Goal: Feedback & Contribution: Submit feedback/report problem

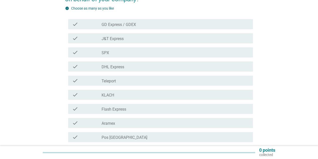
scroll to position [50, 0]
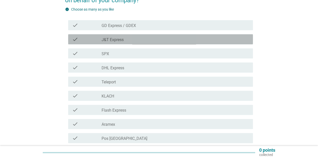
click at [150, 42] on div "check check_box_outline_blank J&T Express" at bounding box center [160, 39] width 185 height 10
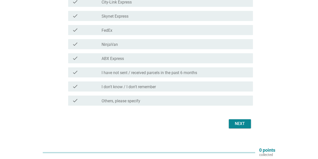
scroll to position [201, 0]
click at [236, 121] on div "Next" at bounding box center [240, 123] width 14 height 6
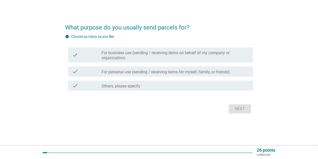
scroll to position [0, 0]
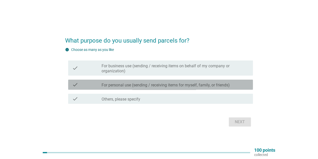
click at [200, 83] on label "For personal use (sending / receiving items for myself, family, or friends)" at bounding box center [166, 84] width 128 height 5
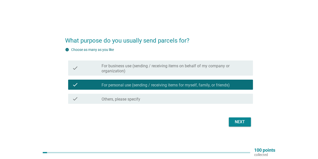
click at [234, 120] on div "Next" at bounding box center [240, 122] width 14 height 6
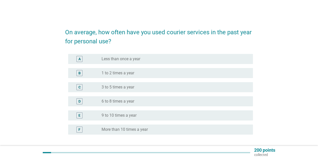
click at [196, 87] on div "radio_button_unchecked 3 to 5 times a year" at bounding box center [173, 86] width 143 height 5
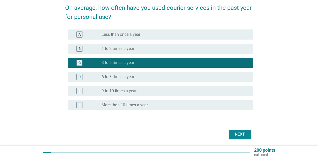
scroll to position [25, 0]
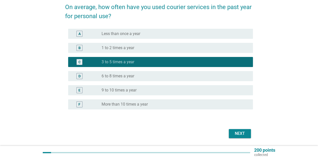
click at [242, 131] on div "Next" at bounding box center [240, 133] width 14 height 6
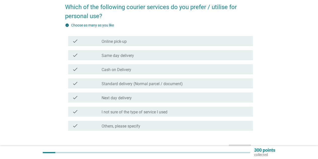
click at [238, 56] on div "check_box_outline_blank Same day delivery" at bounding box center [175, 55] width 147 height 6
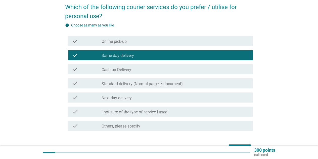
click at [219, 44] on div "check check_box_outline_blank Online pick-up" at bounding box center [160, 41] width 185 height 10
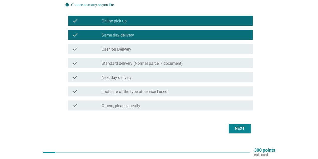
scroll to position [50, 0]
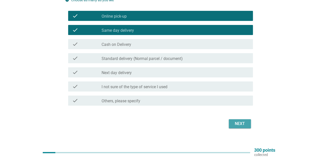
click at [239, 124] on div "Next" at bounding box center [240, 123] width 14 height 6
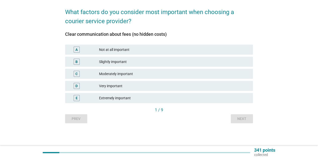
scroll to position [0, 0]
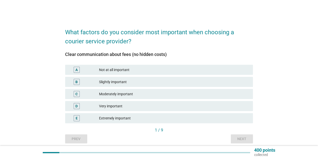
click at [131, 116] on div "Extremely important" at bounding box center [174, 118] width 150 height 6
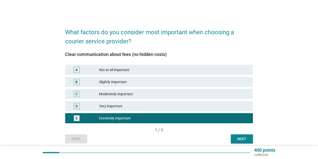
click at [245, 138] on div "Next" at bounding box center [242, 138] width 14 height 5
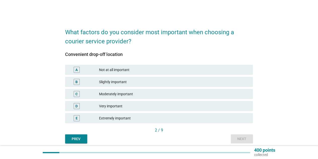
click at [149, 116] on div "Extremely important" at bounding box center [174, 118] width 150 height 6
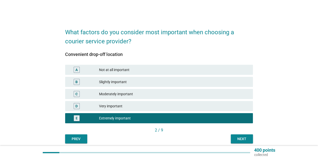
click at [244, 137] on div "Next" at bounding box center [242, 138] width 14 height 5
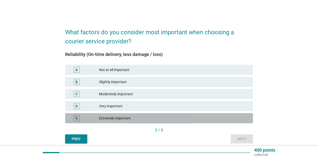
click at [135, 118] on div "Extremely important" at bounding box center [174, 118] width 150 height 6
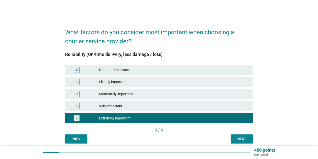
click at [254, 138] on div "What factors do you consider most important when choosing a courier service pro…" at bounding box center [159, 83] width 196 height 128
click at [249, 139] on button "Next" at bounding box center [242, 138] width 22 height 9
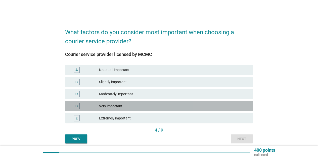
click at [150, 106] on div "Very important" at bounding box center [174, 106] width 150 height 6
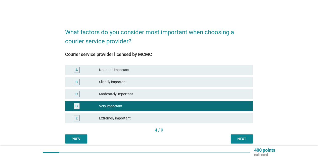
click at [234, 138] on button "Next" at bounding box center [242, 138] width 22 height 9
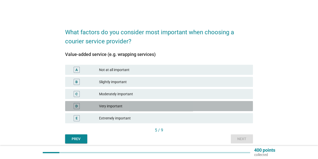
click at [161, 107] on div "Very important" at bounding box center [174, 106] width 150 height 6
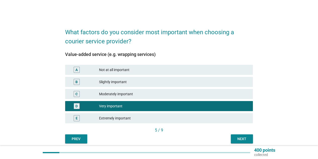
click at [239, 137] on div "Next" at bounding box center [242, 138] width 14 height 5
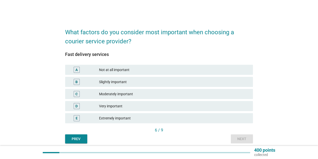
click at [149, 106] on div "Very important" at bounding box center [174, 106] width 150 height 6
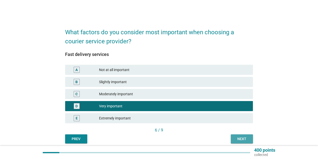
click at [244, 140] on div "Next" at bounding box center [242, 138] width 14 height 5
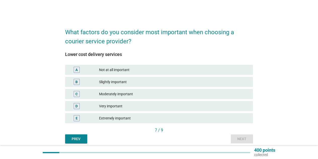
click at [151, 104] on div "Very important" at bounding box center [174, 106] width 150 height 6
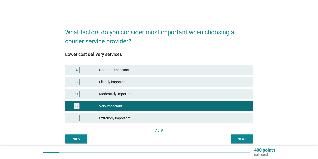
click at [233, 139] on button "Next" at bounding box center [242, 138] width 22 height 9
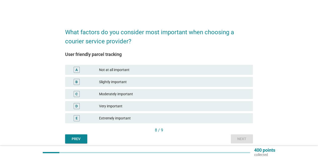
click at [142, 105] on div "Very important" at bounding box center [174, 106] width 150 height 6
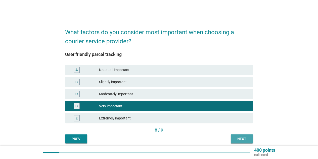
click at [240, 137] on div "Next" at bounding box center [242, 138] width 14 height 5
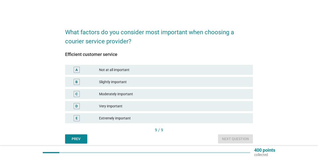
click at [121, 120] on div "Extremely important" at bounding box center [174, 118] width 150 height 6
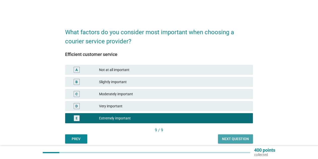
click at [235, 138] on div "Next question" at bounding box center [235, 138] width 27 height 5
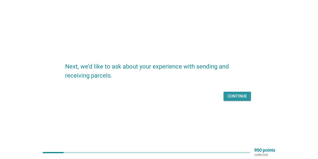
click at [240, 93] on div "Continue" at bounding box center [236, 96] width 19 height 6
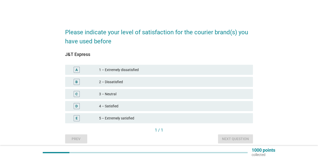
click at [125, 105] on div "4 – Satisfied" at bounding box center [174, 106] width 150 height 6
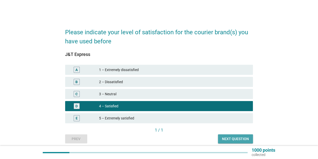
click at [221, 136] on button "Next question" at bounding box center [235, 138] width 35 height 9
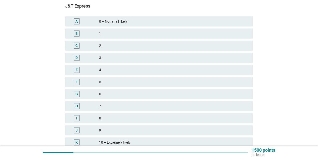
scroll to position [75, 0]
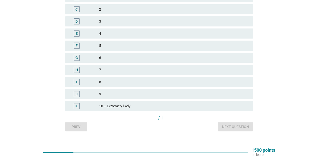
click at [129, 96] on div "9" at bounding box center [174, 94] width 150 height 6
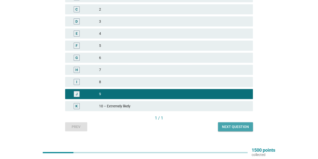
click at [235, 126] on div "Next question" at bounding box center [235, 126] width 27 height 5
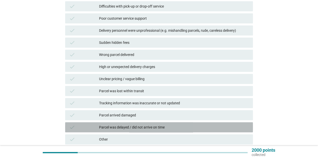
click at [182, 128] on div "Parcel was delayed / did not arrive on time" at bounding box center [174, 127] width 150 height 6
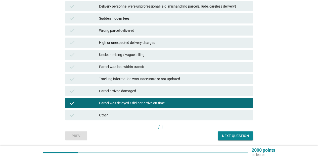
scroll to position [101, 0]
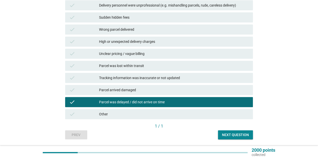
click at [224, 135] on div "Next question" at bounding box center [235, 134] width 27 height 5
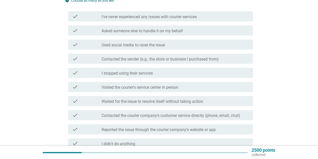
scroll to position [50, 0]
click at [188, 102] on label "Waited for the issue to resolve itself without taking action" at bounding box center [153, 100] width 102 height 5
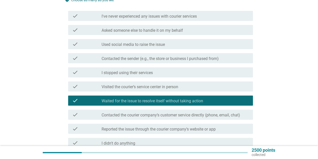
click at [183, 128] on label "Reported the issue through the courier company’s website or app" at bounding box center [159, 128] width 114 height 5
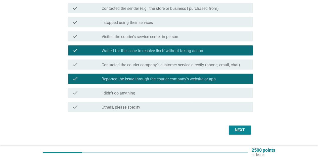
scroll to position [101, 0]
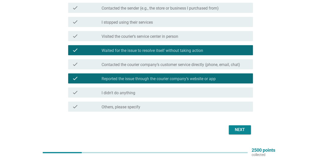
click at [234, 130] on div "Next" at bounding box center [240, 129] width 14 height 6
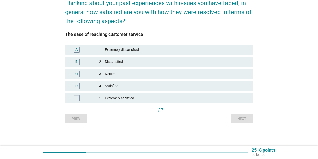
scroll to position [0, 0]
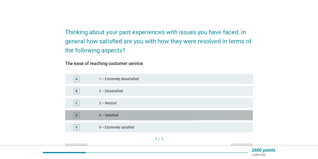
click at [158, 118] on div "D 4 – Satisfied" at bounding box center [159, 115] width 188 height 10
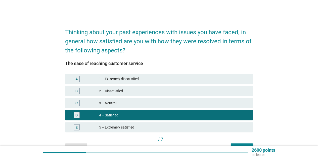
scroll to position [25, 0]
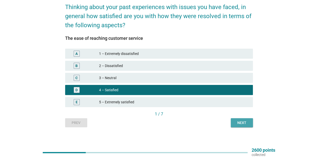
click at [237, 122] on div "Next" at bounding box center [242, 122] width 14 height 5
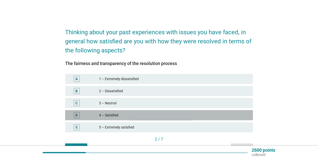
click at [221, 111] on div "D 4 – Satisfied" at bounding box center [159, 115] width 188 height 10
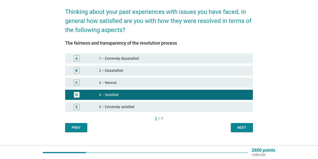
scroll to position [25, 0]
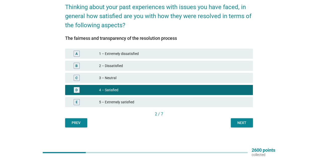
click at [237, 121] on div "Next" at bounding box center [242, 122] width 14 height 5
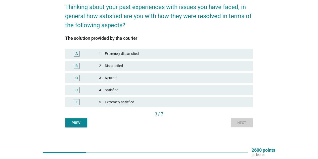
scroll to position [0, 0]
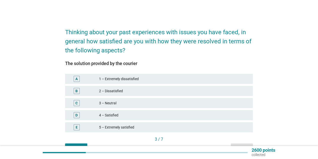
click at [219, 113] on div "4 – Satisfied" at bounding box center [174, 115] width 150 height 6
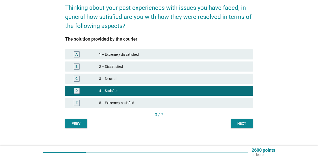
scroll to position [25, 0]
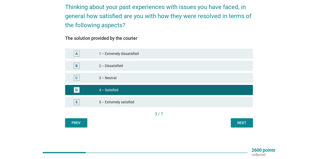
click at [240, 124] on div "Next" at bounding box center [242, 122] width 14 height 5
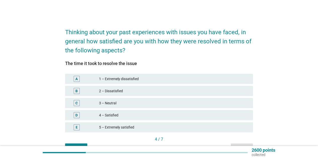
click at [221, 116] on div "4 – Satisfied" at bounding box center [174, 115] width 150 height 6
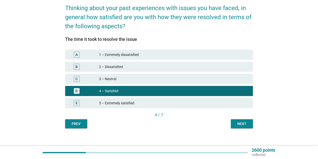
scroll to position [25, 0]
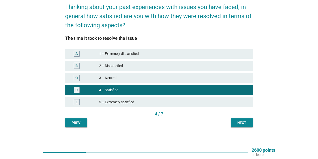
click at [238, 122] on div "Next" at bounding box center [242, 122] width 14 height 5
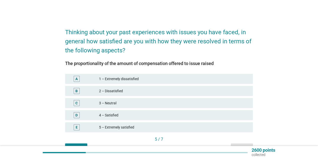
click at [201, 115] on div "4 – Satisfied" at bounding box center [174, 115] width 150 height 6
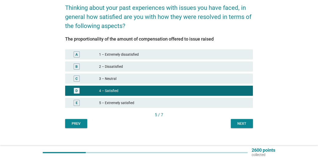
scroll to position [25, 0]
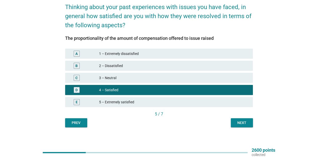
click at [235, 124] on div "Next" at bounding box center [242, 122] width 14 height 5
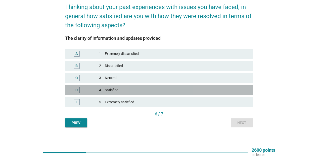
drag, startPoint x: 181, startPoint y: 90, endPoint x: 186, endPoint y: 95, distance: 6.8
click at [181, 92] on div "4 – Satisfied" at bounding box center [174, 90] width 150 height 6
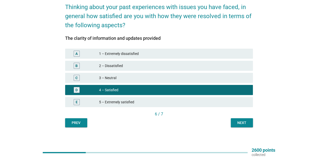
click at [245, 124] on div "Next" at bounding box center [242, 122] width 14 height 5
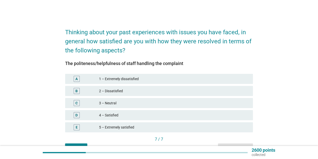
click at [170, 114] on div "4 – Satisfied" at bounding box center [174, 115] width 150 height 6
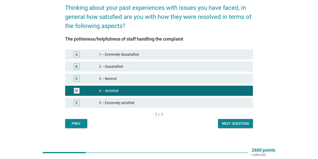
scroll to position [25, 0]
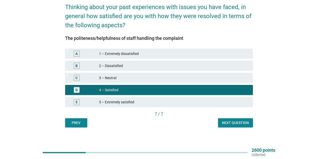
click at [224, 121] on div "Next question" at bounding box center [235, 122] width 27 height 5
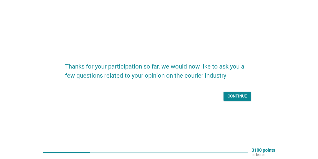
click at [230, 96] on div "Continue" at bounding box center [236, 96] width 19 height 6
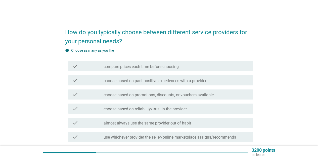
click at [136, 81] on label "I choose based on past positive experiences with a provider" at bounding box center [154, 80] width 105 height 5
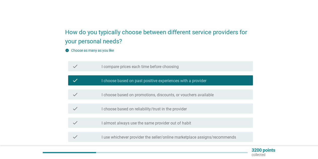
click at [142, 109] on label "I choose based on reliability/trust in the provider" at bounding box center [144, 108] width 85 height 5
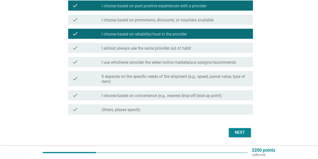
scroll to position [75, 0]
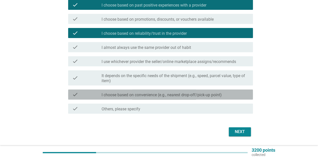
click at [191, 95] on label "I choose based on convenience (e.g., nearest drop-off/pick-up point)" at bounding box center [162, 94] width 120 height 5
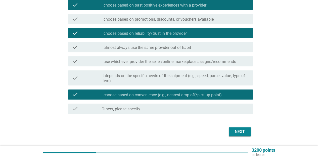
click at [235, 131] on div "Next" at bounding box center [240, 131] width 14 height 6
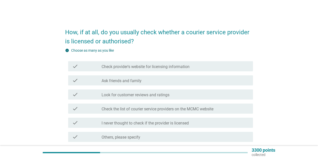
scroll to position [0, 0]
click at [198, 68] on div "check_box_outline_blank Check provider's website for licensing information" at bounding box center [175, 66] width 147 height 6
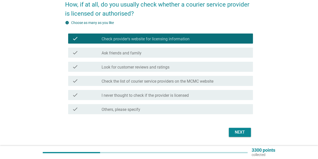
scroll to position [43, 0]
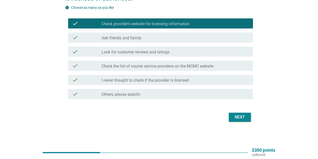
click at [238, 117] on div "Next" at bounding box center [240, 117] width 14 height 6
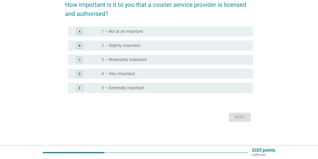
scroll to position [0, 0]
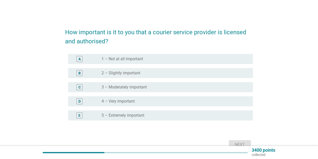
click at [165, 104] on div "radio_button_unchecked 4 – Very important" at bounding box center [175, 101] width 147 height 6
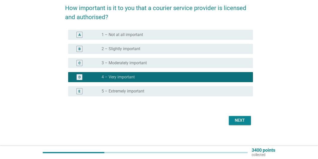
scroll to position [25, 0]
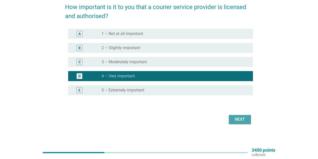
click at [236, 118] on div "Next" at bounding box center [240, 119] width 14 height 6
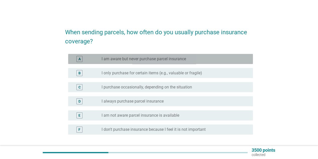
click at [199, 59] on div "radio_button_unchecked I am aware but never purchase parcel insurance" at bounding box center [173, 58] width 143 height 5
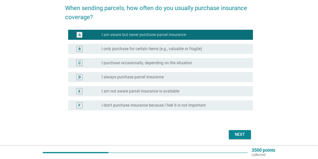
scroll to position [25, 0]
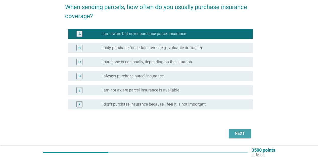
click at [243, 134] on div "Next" at bounding box center [240, 133] width 14 height 6
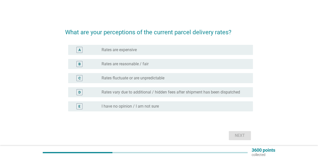
click at [183, 76] on div "radio_button_unchecked Rates fluctuate or are unpredictable" at bounding box center [173, 77] width 143 height 5
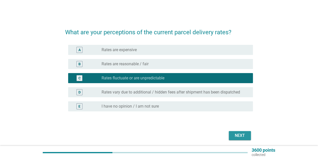
click at [240, 135] on div "Next" at bounding box center [240, 135] width 14 height 6
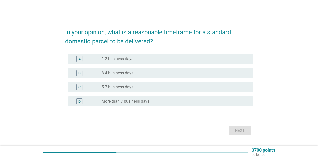
click at [194, 72] on div "radio_button_unchecked 3-4 business days" at bounding box center [173, 72] width 143 height 5
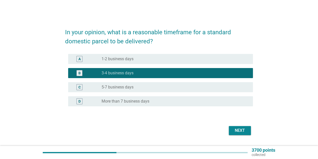
click at [238, 129] on div "Next" at bounding box center [240, 130] width 14 height 6
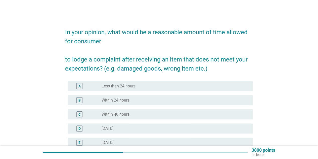
click at [148, 126] on div "radio_button_unchecked [DATE]" at bounding box center [173, 128] width 143 height 5
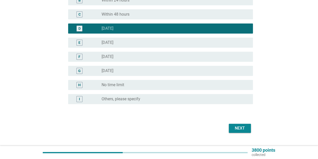
scroll to position [101, 0]
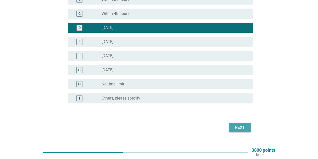
click at [239, 127] on div "Next" at bounding box center [240, 127] width 14 height 6
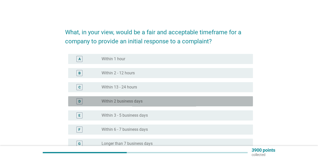
click at [188, 101] on div "radio_button_unchecked Within 2 business days" at bounding box center [173, 101] width 143 height 5
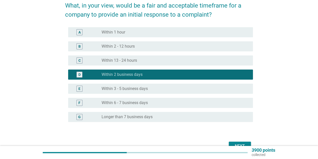
scroll to position [50, 0]
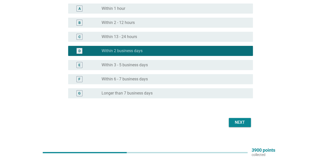
click at [244, 124] on div "Next" at bounding box center [240, 122] width 14 height 6
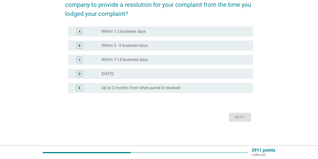
scroll to position [0, 0]
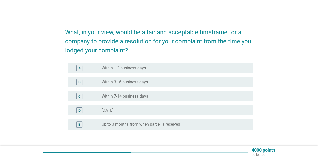
click at [192, 80] on div "radio_button_unchecked Within 3 - 6 business days" at bounding box center [173, 81] width 143 height 5
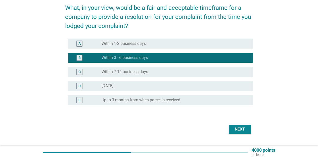
scroll to position [25, 0]
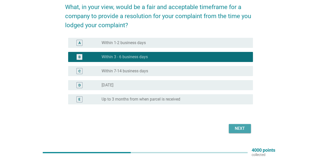
click at [237, 130] on div "Next" at bounding box center [240, 128] width 14 height 6
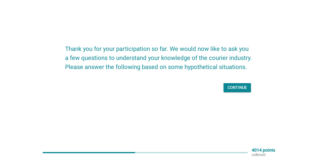
scroll to position [0, 0]
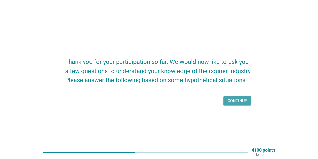
click at [230, 100] on div "Continue" at bounding box center [236, 101] width 19 height 6
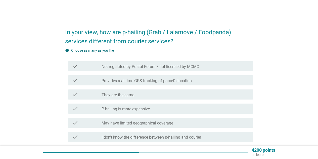
scroll to position [25, 0]
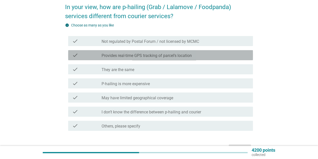
click at [194, 58] on div "check_box_outline_blank Provides real-time GPS tracking of parcel’s location" at bounding box center [175, 55] width 147 height 6
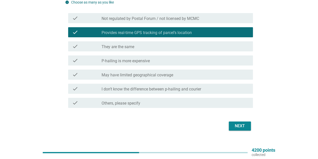
scroll to position [50, 0]
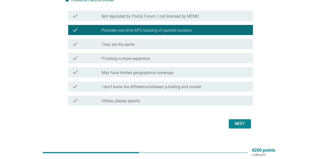
click at [248, 125] on button "Next" at bounding box center [240, 123] width 22 height 9
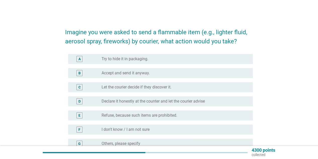
click at [186, 96] on div "D radio_button_unchecked Declare it honestly at the counter and let the courier…" at bounding box center [159, 101] width 188 height 14
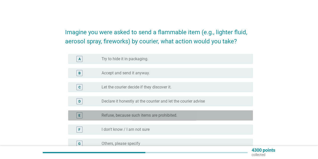
click at [174, 113] on label "Refuse, because such items are prohibited." at bounding box center [140, 115] width 76 height 5
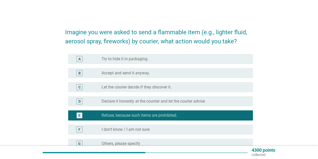
click at [201, 100] on label "Declare it honestly at the counter and let the courier advise" at bounding box center [153, 101] width 103 height 5
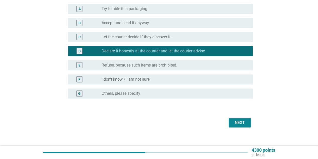
scroll to position [50, 0]
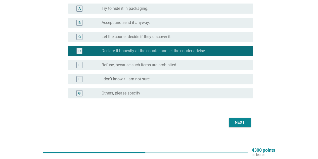
click at [241, 121] on div "Next" at bounding box center [240, 122] width 14 height 6
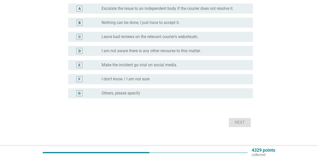
scroll to position [0, 0]
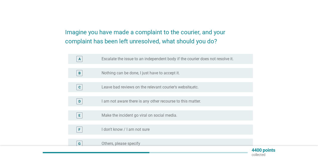
click at [231, 88] on div "radio_button_unchecked Leave bad reviews on the relevant courier's website,etc." at bounding box center [173, 86] width 143 height 5
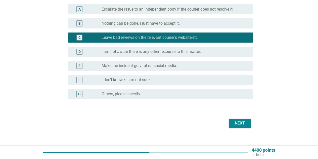
scroll to position [50, 0]
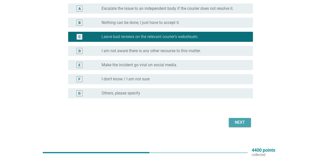
click at [238, 122] on div "Next" at bounding box center [240, 122] width 14 height 6
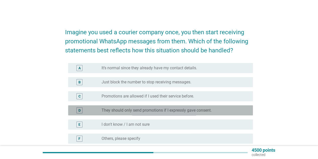
click at [214, 110] on div "radio_button_unchecked They should only send promotions if I expressly gave con…" at bounding box center [173, 110] width 143 height 5
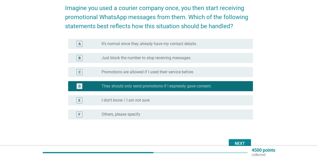
scroll to position [25, 0]
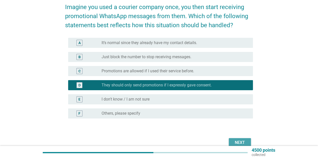
click at [238, 141] on div "Next" at bounding box center [240, 142] width 14 height 6
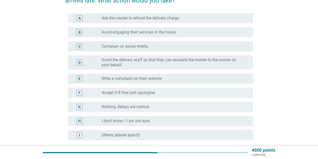
scroll to position [50, 0]
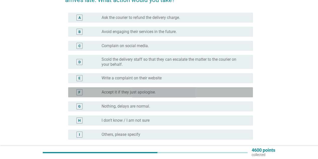
click at [185, 88] on div "F radio_button_unchecked Accept it if they just apologise." at bounding box center [160, 92] width 185 height 10
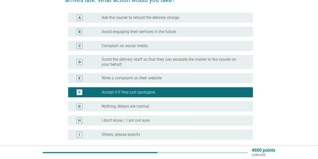
click at [226, 107] on div "radio_button_unchecked Nothing, delays are normal." at bounding box center [173, 106] width 143 height 5
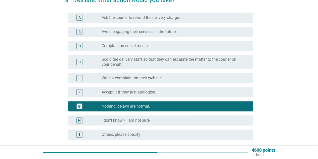
click at [232, 91] on div "radio_button_unchecked Accept it if they just apologise." at bounding box center [173, 91] width 143 height 5
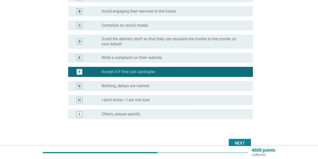
scroll to position [75, 0]
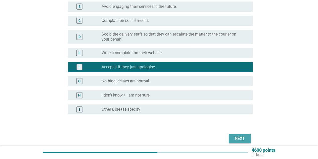
click at [242, 137] on div "Next" at bounding box center [240, 138] width 14 height 6
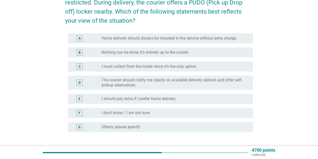
scroll to position [50, 0]
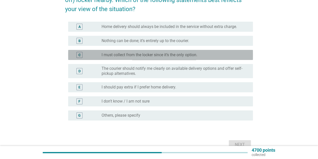
click at [191, 56] on label "I must collect from the locker since it’s the only option." at bounding box center [150, 54] width 96 height 5
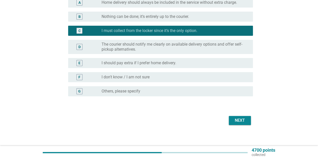
scroll to position [75, 0]
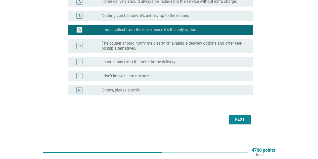
click at [239, 116] on div "Next" at bounding box center [240, 119] width 14 height 6
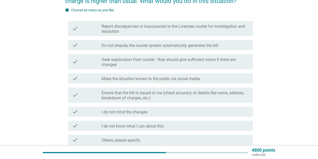
scroll to position [50, 0]
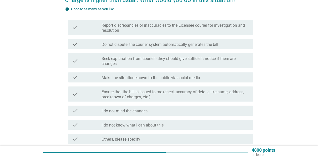
click at [222, 96] on label "Ensure that the bill is issued to me (check accuracy of details like name, addr…" at bounding box center [175, 94] width 147 height 10
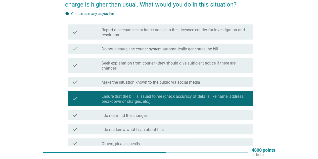
scroll to position [45, 0]
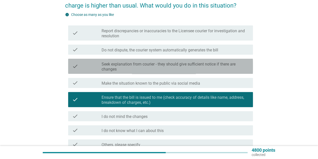
click at [199, 62] on div "check_box_outline_blank Seek explanation from courier - they should give suffic…" at bounding box center [175, 66] width 147 height 11
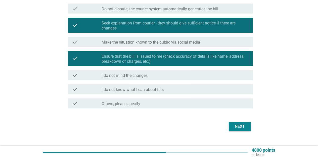
scroll to position [95, 0]
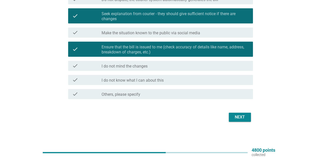
click at [240, 114] on div "Next" at bounding box center [240, 117] width 14 height 6
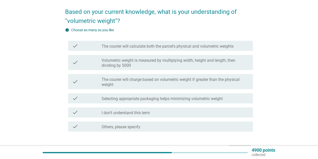
scroll to position [25, 0]
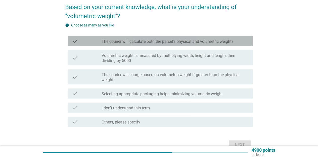
click at [198, 42] on label "The courier will calculate both the parcel's physical and volumetric weights" at bounding box center [168, 41] width 132 height 5
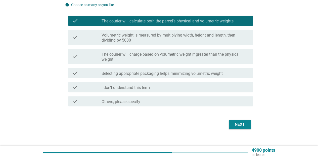
scroll to position [50, 0]
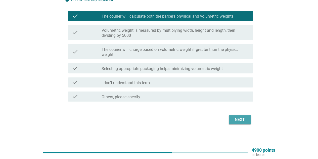
click at [245, 119] on div "Next" at bounding box center [240, 119] width 14 height 6
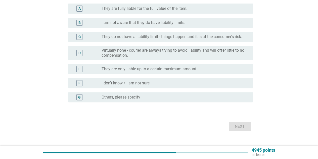
scroll to position [0, 0]
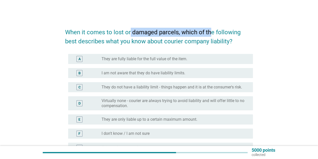
drag, startPoint x: 131, startPoint y: 33, endPoint x: 212, endPoint y: 32, distance: 80.9
click at [212, 32] on h2 "When it comes to lost or damaged parcels, which of the following best describes…" at bounding box center [159, 34] width 188 height 23
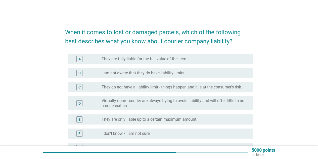
click at [178, 42] on h2 "When it comes to lost or damaged parcels, which of the following best describes…" at bounding box center [159, 34] width 188 height 23
drag, startPoint x: 161, startPoint y: 42, endPoint x: 205, endPoint y: 37, distance: 44.3
click at [204, 38] on h2 "When it comes to lost or damaged parcels, which of the following best describes…" at bounding box center [159, 34] width 188 height 23
click at [206, 38] on h2 "When it comes to lost or damaged parcels, which of the following best describes…" at bounding box center [159, 34] width 188 height 23
drag, startPoint x: 125, startPoint y: 41, endPoint x: 195, endPoint y: 40, distance: 69.6
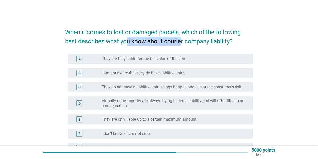
click at [192, 40] on h2 "When it comes to lost or damaged parcels, which of the following best describes…" at bounding box center [159, 34] width 188 height 23
click at [195, 40] on h2 "When it comes to lost or damaged parcels, which of the following best describes…" at bounding box center [159, 34] width 188 height 23
drag, startPoint x: 162, startPoint y: 39, endPoint x: 200, endPoint y: 39, distance: 37.7
click at [200, 39] on h2 "When it comes to lost or damaged parcels, which of the following best describes…" at bounding box center [159, 34] width 188 height 23
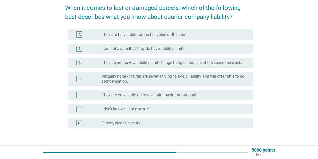
scroll to position [25, 0]
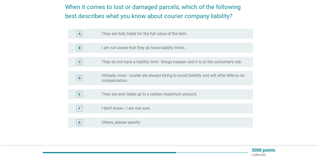
click at [190, 92] on label "They are only liable up to a certain maximum amount." at bounding box center [150, 93] width 96 height 5
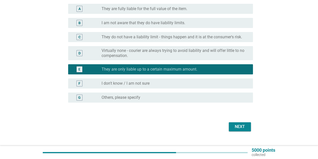
scroll to position [50, 0]
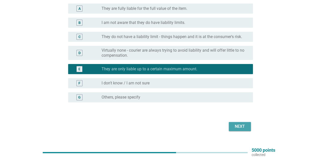
click at [245, 126] on div "Next" at bounding box center [240, 126] width 14 height 6
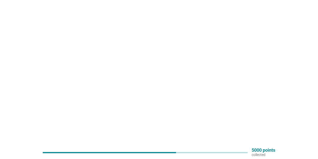
scroll to position [0, 0]
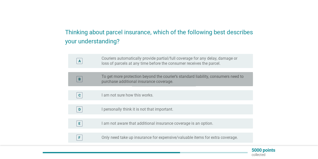
click at [196, 74] on label "To get more protection beyond the courier’s standard liability, consumers need …" at bounding box center [173, 79] width 143 height 10
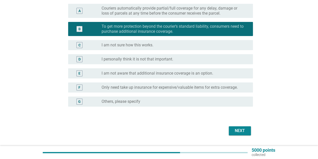
scroll to position [50, 0]
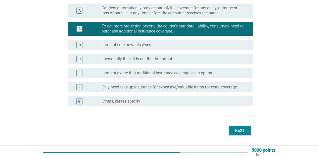
click at [245, 131] on div "Next" at bounding box center [240, 130] width 14 height 6
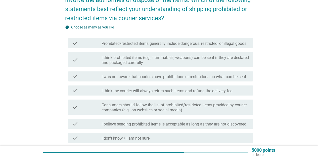
scroll to position [0, 0]
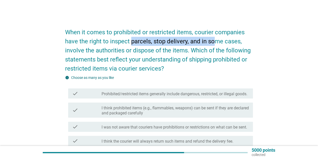
drag, startPoint x: 132, startPoint y: 40, endPoint x: 215, endPoint y: 41, distance: 82.7
click at [215, 41] on h2 "When it comes to prohibited or restricted items, courier companies have the rig…" at bounding box center [159, 48] width 188 height 50
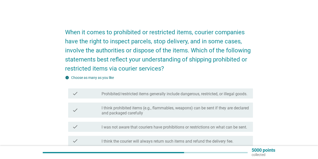
click at [129, 52] on h2 "When it comes to prohibited or restricted items, courier companies have the rig…" at bounding box center [159, 48] width 188 height 50
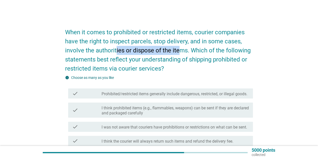
drag, startPoint x: 115, startPoint y: 52, endPoint x: 195, endPoint y: 51, distance: 80.2
click at [187, 52] on h2 "When it comes to prohibited or restricted items, courier companies have the rig…" at bounding box center [159, 48] width 188 height 50
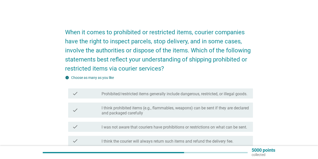
click at [204, 50] on h2 "When it comes to prohibited or restricted items, courier companies have the rig…" at bounding box center [159, 48] width 188 height 50
drag, startPoint x: 211, startPoint y: 50, endPoint x: 234, endPoint y: 49, distance: 23.1
click at [234, 49] on h2 "When it comes to prohibited or restricted items, courier companies have the rig…" at bounding box center [159, 48] width 188 height 50
drag, startPoint x: 181, startPoint y: 60, endPoint x: 209, endPoint y: 59, distance: 27.6
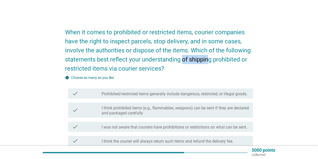
click at [209, 59] on h2 "When it comes to prohibited or restricted items, courier companies have the rig…" at bounding box center [159, 48] width 188 height 50
click at [188, 62] on h2 "When it comes to prohibited or restricted items, courier companies have the rig…" at bounding box center [159, 48] width 188 height 50
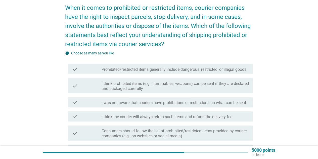
scroll to position [25, 0]
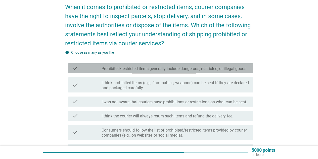
click at [172, 71] on label "Prohibited/restricted items generally include dangerous, restricted, or illegal…" at bounding box center [175, 68] width 146 height 5
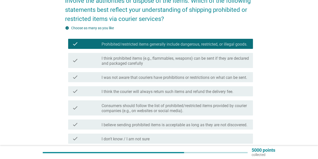
scroll to position [50, 0]
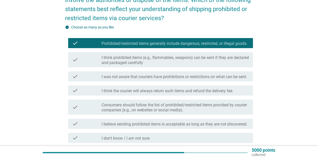
click at [239, 93] on div "check_box_outline_blank I think the courier will always return such items and r…" at bounding box center [175, 90] width 147 height 6
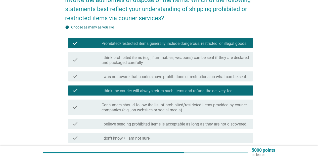
click at [225, 111] on label "Consumers should follow the list of prohibited/restricted items provided by cou…" at bounding box center [175, 107] width 147 height 10
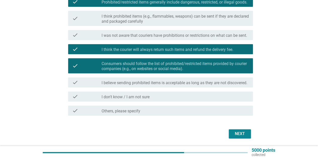
scroll to position [101, 0]
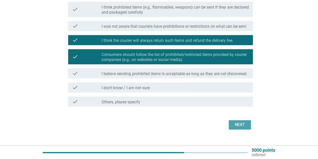
click at [235, 127] on div "Next" at bounding box center [240, 124] width 14 height 6
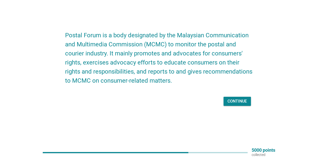
scroll to position [0, 0]
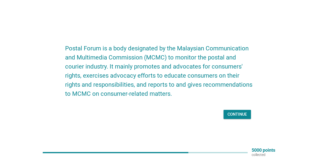
click at [232, 113] on div "Continue" at bounding box center [236, 114] width 19 height 6
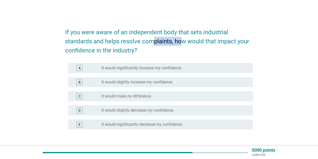
drag, startPoint x: 155, startPoint y: 39, endPoint x: 180, endPoint y: 39, distance: 25.6
click at [180, 39] on h2 "If you were aware of an independent body that sets industrial standards and hel…" at bounding box center [159, 39] width 188 height 32
click at [118, 46] on h2 "If you were aware of an independent body that sets industrial standards and hel…" at bounding box center [159, 39] width 188 height 32
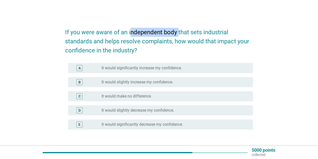
drag, startPoint x: 131, startPoint y: 32, endPoint x: 181, endPoint y: 33, distance: 50.0
click at [180, 33] on h2 "If you were aware of an independent body that sets industrial standards and hel…" at bounding box center [159, 39] width 188 height 32
click at [185, 33] on h2 "If you were aware of an independent body that sets industrial standards and hel…" at bounding box center [159, 39] width 188 height 32
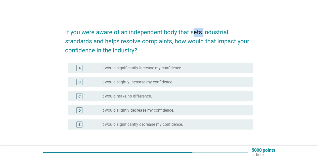
drag, startPoint x: 194, startPoint y: 31, endPoint x: 208, endPoint y: 31, distance: 14.3
click at [208, 32] on h2 "If you were aware of an independent body that sets industrial standards and hel…" at bounding box center [159, 39] width 188 height 32
click at [209, 31] on h2 "If you were aware of an independent body that sets industrial standards and hel…" at bounding box center [159, 39] width 188 height 32
drag, startPoint x: 117, startPoint y: 41, endPoint x: 168, endPoint y: 38, distance: 50.9
click at [161, 39] on h2 "If you were aware of an independent body that sets industrial standards and hel…" at bounding box center [159, 39] width 188 height 32
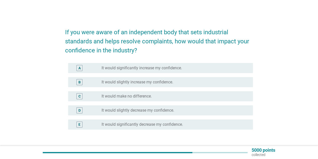
click at [170, 38] on h2 "If you were aware of an independent body that sets industrial standards and hel…" at bounding box center [159, 39] width 188 height 32
drag, startPoint x: 180, startPoint y: 38, endPoint x: 207, endPoint y: 37, distance: 27.4
click at [203, 38] on h2 "If you were aware of an independent body that sets industrial standards and hel…" at bounding box center [159, 39] width 188 height 32
click at [213, 38] on h2 "If you were aware of an independent body that sets industrial standards and hel…" at bounding box center [159, 39] width 188 height 32
drag, startPoint x: 94, startPoint y: 51, endPoint x: 120, endPoint y: 50, distance: 25.4
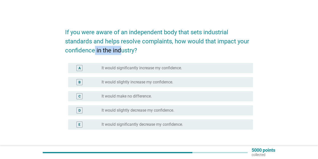
click at [120, 50] on h2 "If you were aware of an independent body that sets industrial standards and hel…" at bounding box center [159, 39] width 188 height 32
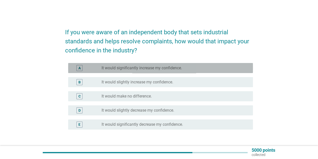
click at [130, 67] on label "It would significantly increase my confidence." at bounding box center [142, 67] width 80 height 5
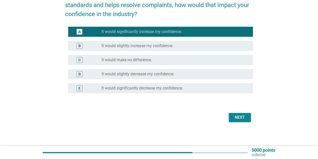
scroll to position [36, 0]
click at [241, 117] on div "Next" at bounding box center [240, 117] width 14 height 6
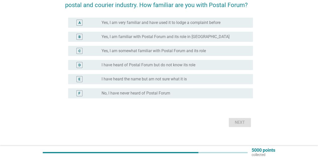
scroll to position [0, 0]
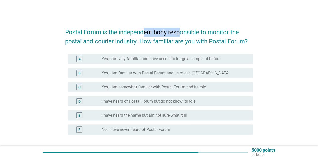
drag, startPoint x: 142, startPoint y: 33, endPoint x: 180, endPoint y: 34, distance: 38.2
click at [180, 34] on h2 "Postal Forum is the independent body responsible to monitor the postal and cour…" at bounding box center [159, 34] width 188 height 23
click at [179, 35] on h2 "Postal Forum is the independent body responsible to monitor the postal and cour…" at bounding box center [159, 34] width 188 height 23
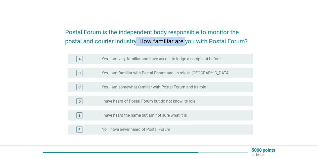
drag, startPoint x: 136, startPoint y: 40, endPoint x: 194, endPoint y: 38, distance: 57.8
click at [190, 38] on h2 "Postal Forum is the independent body responsible to monitor the postal and cour…" at bounding box center [159, 34] width 188 height 23
click at [194, 38] on h2 "Postal Forum is the independent body responsible to monitor the postal and cour…" at bounding box center [159, 34] width 188 height 23
click at [177, 99] on label "I have heard of Postal Forum but do not know its role" at bounding box center [149, 101] width 94 height 5
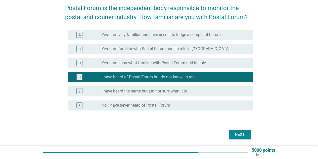
scroll to position [25, 0]
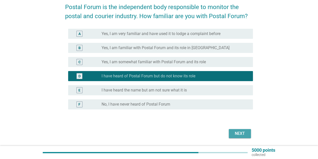
click at [237, 134] on div "Next" at bounding box center [240, 133] width 14 height 6
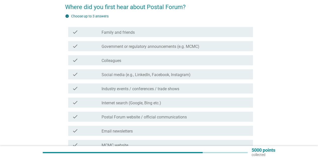
scroll to position [0, 0]
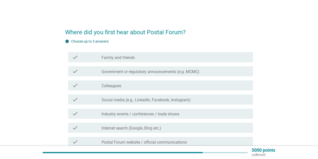
click at [156, 70] on label "Government or regulatory announcements (e.g. MCMC)" at bounding box center [151, 71] width 98 height 5
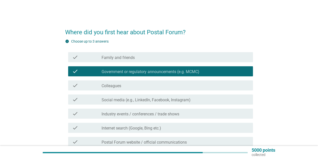
click at [162, 98] on label "Social media (e.g., LinkedIn, Facebook, Instagram)" at bounding box center [146, 99] width 89 height 5
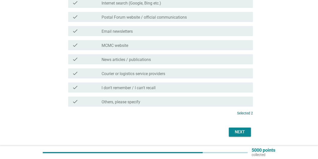
scroll to position [126, 0]
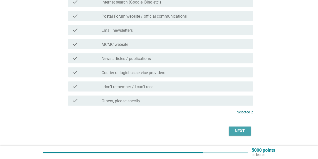
click at [237, 128] on div "Next" at bounding box center [240, 131] width 14 height 6
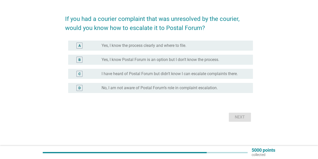
scroll to position [0, 0]
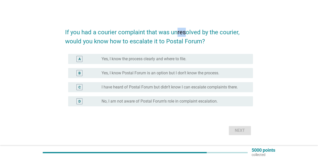
drag, startPoint x: 181, startPoint y: 32, endPoint x: 185, endPoint y: 31, distance: 4.0
click at [185, 31] on h2 "If you had a courier complaint that was unresolved by the courier, would you kn…" at bounding box center [159, 34] width 188 height 23
click at [165, 40] on h2 "If you had a courier complaint that was unresolved by the courier, would you kn…" at bounding box center [159, 34] width 188 height 23
drag, startPoint x: 142, startPoint y: 41, endPoint x: 174, endPoint y: 40, distance: 31.4
click at [173, 40] on h2 "If you had a courier complaint that was unresolved by the courier, would you kn…" at bounding box center [159, 34] width 188 height 23
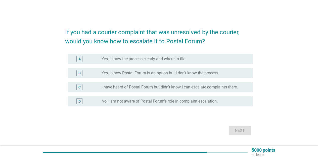
click at [177, 40] on h2 "If you had a courier complaint that was unresolved by the courier, would you kn…" at bounding box center [159, 34] width 188 height 23
drag, startPoint x: 153, startPoint y: 41, endPoint x: 178, endPoint y: 41, distance: 24.6
click at [176, 41] on h2 "If you had a courier complaint that was unresolved by the courier, would you kn…" at bounding box center [159, 34] width 188 height 23
click at [178, 41] on h2 "If you had a courier complaint that was unresolved by the courier, would you kn…" at bounding box center [159, 34] width 188 height 23
click at [173, 85] on label "I have heard of Postal Forum but didn’t know I can escalate complaints there." at bounding box center [170, 86] width 136 height 5
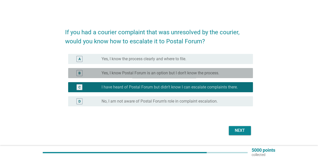
click at [175, 74] on label "Yes, I know Postal Forum is an option but I don’t know the process." at bounding box center [161, 72] width 118 height 5
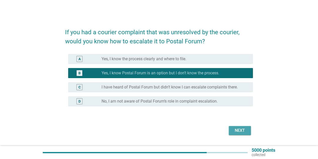
click at [237, 129] on div "Next" at bounding box center [240, 130] width 14 height 6
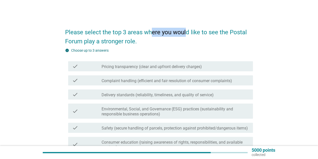
drag, startPoint x: 152, startPoint y: 31, endPoint x: 193, endPoint y: 30, distance: 41.2
click at [189, 30] on h2 "Please select the top 3 areas where you would like to see the Postal Forum play…" at bounding box center [159, 34] width 188 height 23
click at [201, 31] on h2 "Please select the top 3 areas where you would like to see the Postal Forum play…" at bounding box center [159, 34] width 188 height 23
drag, startPoint x: 106, startPoint y: 40, endPoint x: 125, endPoint y: 42, distance: 19.7
click at [124, 42] on h2 "Please select the top 3 areas where you would like to see the Postal Forum play…" at bounding box center [159, 34] width 188 height 23
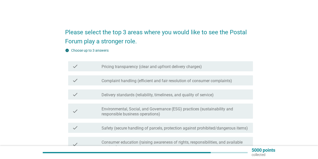
click at [126, 42] on h2 "Please select the top 3 areas where you would like to see the Postal Forum play…" at bounding box center [159, 34] width 188 height 23
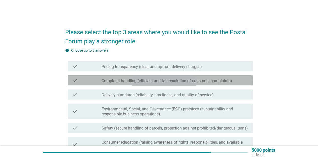
click at [165, 83] on div "check check_box_outline_blank Complaint handling (efficient and fair resolution…" at bounding box center [160, 80] width 185 height 10
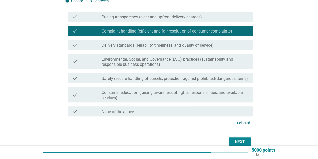
scroll to position [50, 0]
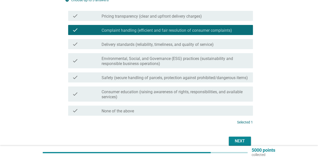
click at [187, 13] on div "check_box_outline_blank Pricing transparency (clear and upfront delivery charge…" at bounding box center [175, 16] width 147 height 6
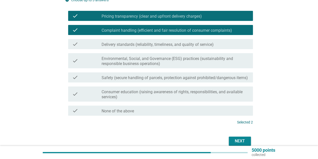
click at [245, 139] on div "Next" at bounding box center [240, 141] width 14 height 6
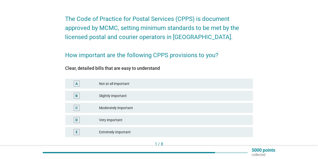
scroll to position [25, 0]
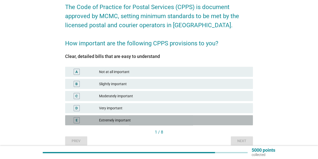
click at [179, 118] on div "Extremely important" at bounding box center [174, 120] width 150 height 6
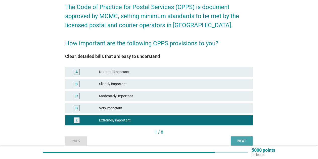
click at [242, 142] on div "Next" at bounding box center [242, 140] width 14 height 5
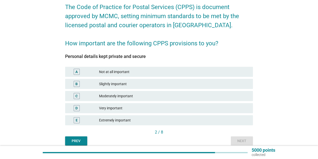
click at [173, 119] on div "Extremely important" at bounding box center [174, 120] width 150 height 6
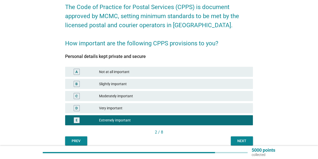
click at [242, 136] on button "Next" at bounding box center [242, 140] width 22 height 9
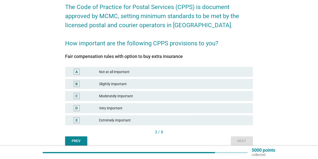
click at [185, 107] on div "Very important" at bounding box center [174, 108] width 150 height 6
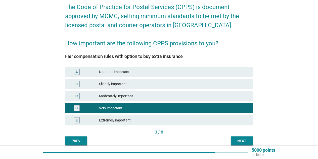
click at [186, 94] on div "Moderately important" at bounding box center [174, 96] width 150 height 6
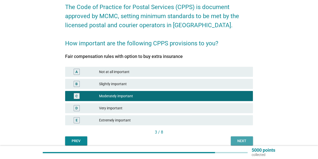
click at [245, 138] on div "Next" at bounding box center [242, 140] width 14 height 5
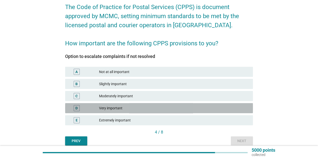
click at [168, 110] on div "Very important" at bounding box center [174, 108] width 150 height 6
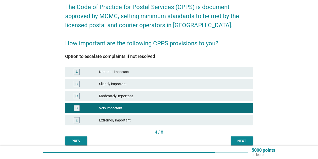
click at [241, 142] on div "Next" at bounding box center [242, 140] width 14 height 5
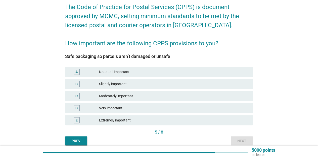
click at [175, 107] on div "Very important" at bounding box center [174, 108] width 150 height 6
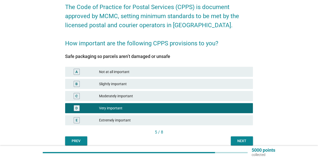
click at [239, 140] on div "Next" at bounding box center [242, 140] width 14 height 5
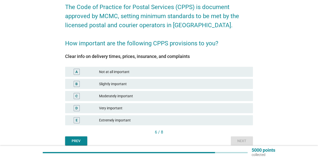
click at [159, 107] on div "Very important" at bounding box center [174, 108] width 150 height 6
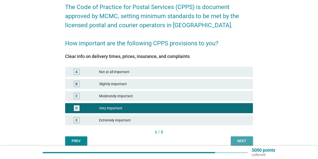
click at [240, 140] on div "Next" at bounding box center [242, 140] width 14 height 5
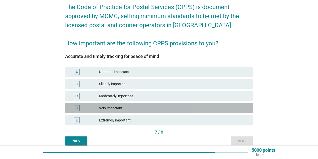
click at [154, 107] on div "Very important" at bounding box center [174, 108] width 150 height 6
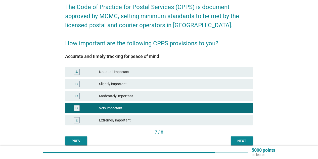
click at [244, 136] on div "7 / 8" at bounding box center [159, 132] width 188 height 7
click at [244, 138] on div "Next" at bounding box center [242, 140] width 14 height 5
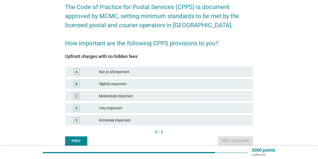
click at [156, 111] on div "Very important" at bounding box center [174, 108] width 150 height 6
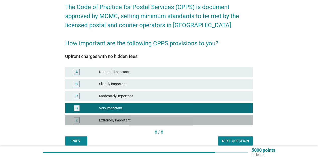
click at [201, 123] on div "E Extremely important" at bounding box center [159, 120] width 188 height 10
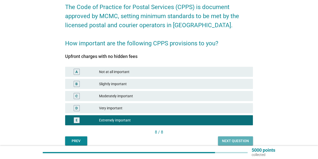
click at [235, 139] on div "Next question" at bounding box center [235, 140] width 27 height 5
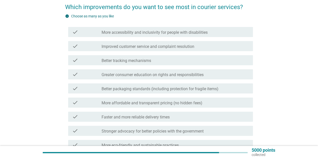
scroll to position [0, 0]
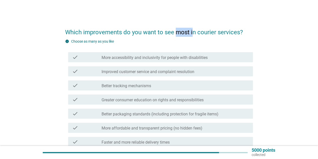
drag, startPoint x: 176, startPoint y: 34, endPoint x: 193, endPoint y: 34, distance: 16.8
click at [193, 34] on h2 "Which improvements do you want to see most in courier services?" at bounding box center [159, 30] width 188 height 14
click at [209, 31] on h2 "Which improvements do you want to see most in courier services?" at bounding box center [159, 30] width 188 height 14
click at [184, 56] on label "More accessibility and inclusivity for people with disabilities" at bounding box center [155, 57] width 106 height 5
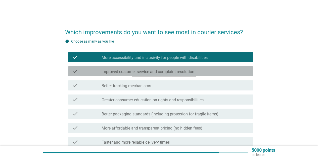
click at [183, 70] on label "Improved customer service and complaint resolution" at bounding box center [148, 71] width 93 height 5
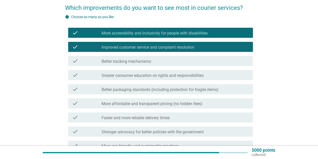
scroll to position [25, 0]
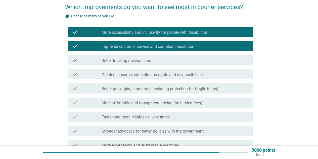
click at [176, 106] on div "check check_box_outline_blank More affordable and transparent pricing (no hidde…" at bounding box center [160, 102] width 185 height 10
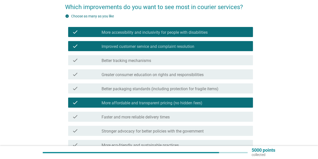
click at [176, 113] on div "check check_box_outline_blank Faster and more reliable delivery times" at bounding box center [160, 116] width 185 height 10
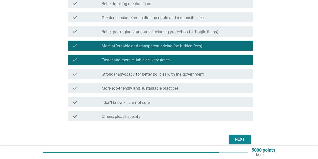
scroll to position [101, 0]
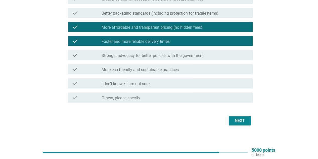
click at [234, 119] on div "Next" at bounding box center [240, 120] width 14 height 6
